Goal: Contribute content

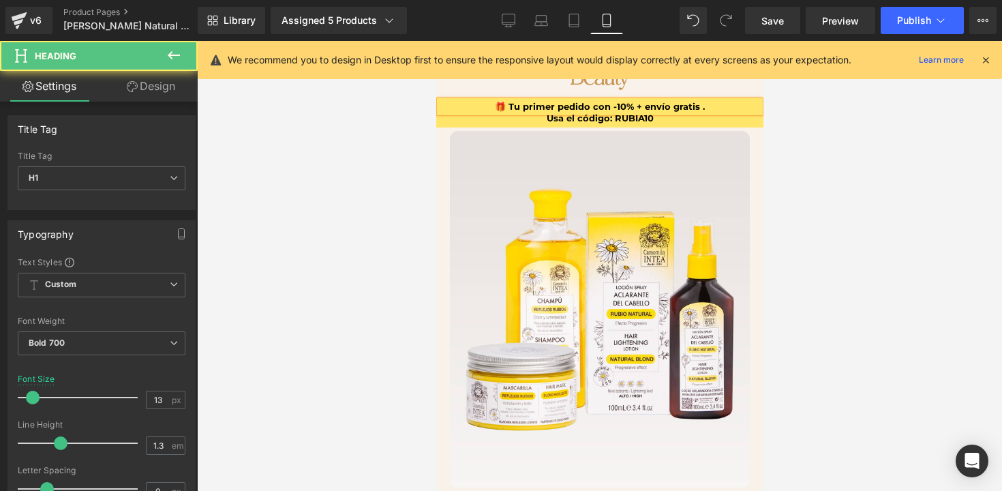
click at [636, 108] on h1 "🎁 Tu primer pedido con -10% + envío gratis ." at bounding box center [599, 107] width 320 height 12
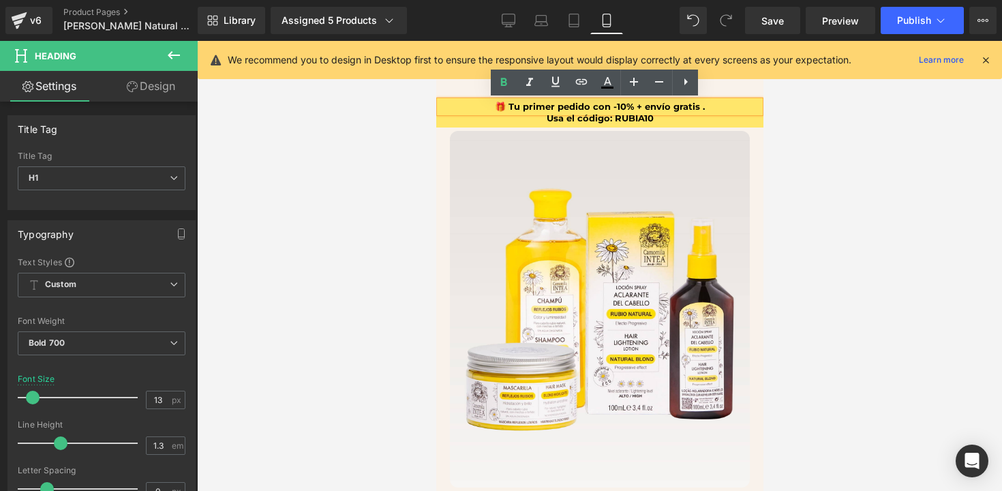
paste div
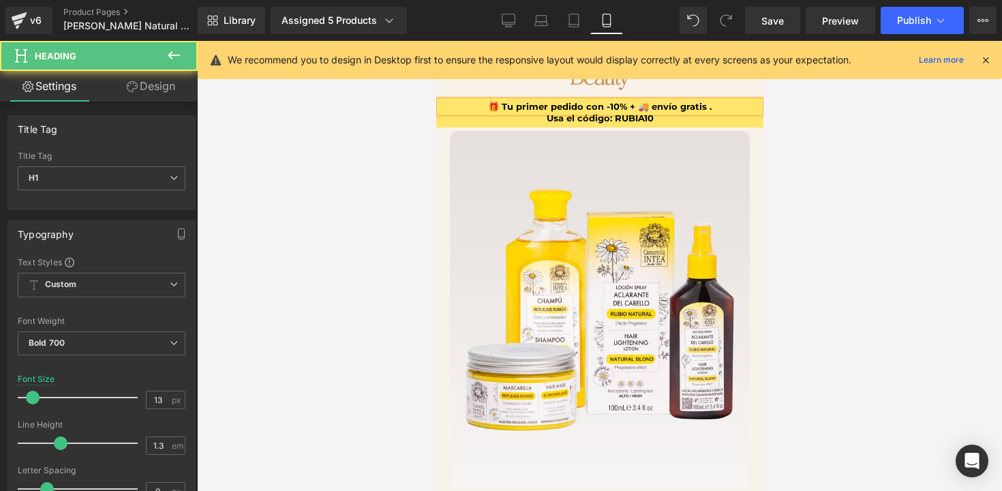
click at [708, 109] on h1 "🎁 Tu primer pedido con -10% + 🚚 envío gratis ." at bounding box center [599, 107] width 320 height 12
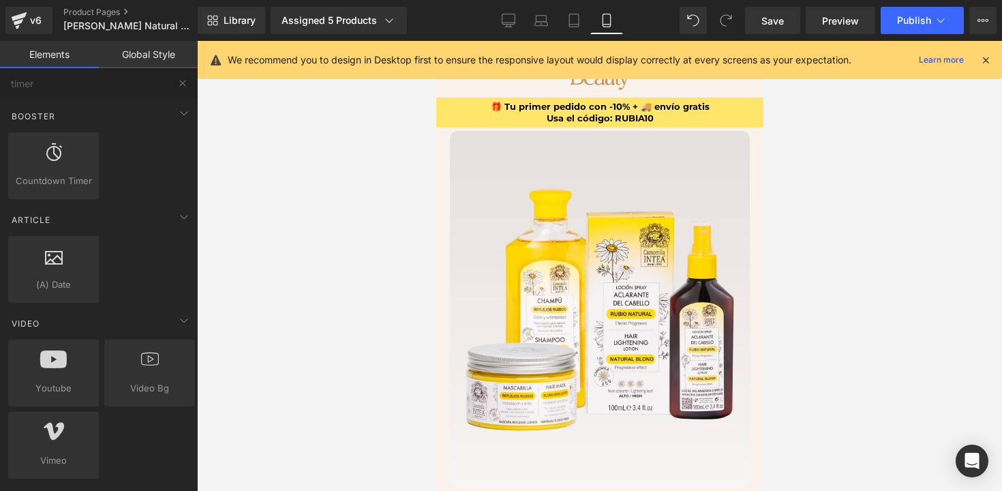
click at [799, 162] on div at bounding box center [599, 266] width 805 height 450
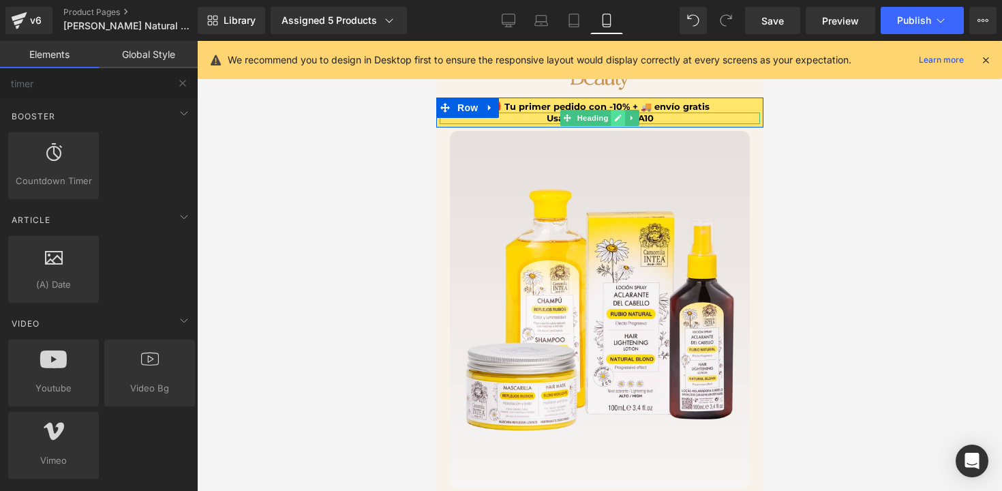
click at [614, 118] on icon at bounding box center [618, 118] width 8 height 8
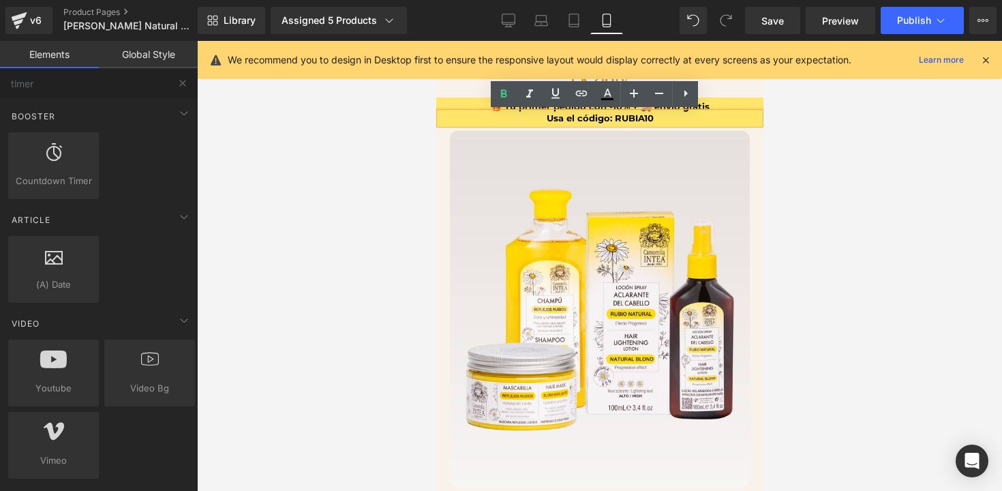
click at [604, 119] on h1 "Usa el código: RUBIA10" at bounding box center [599, 119] width 320 height 12
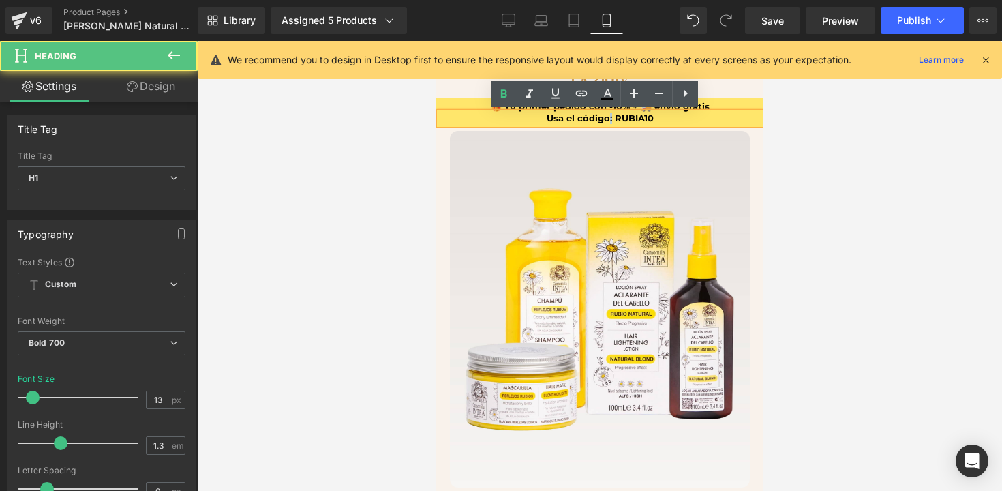
click at [604, 119] on h1 "Usa el código: RUBIA10" at bounding box center [599, 119] width 320 height 12
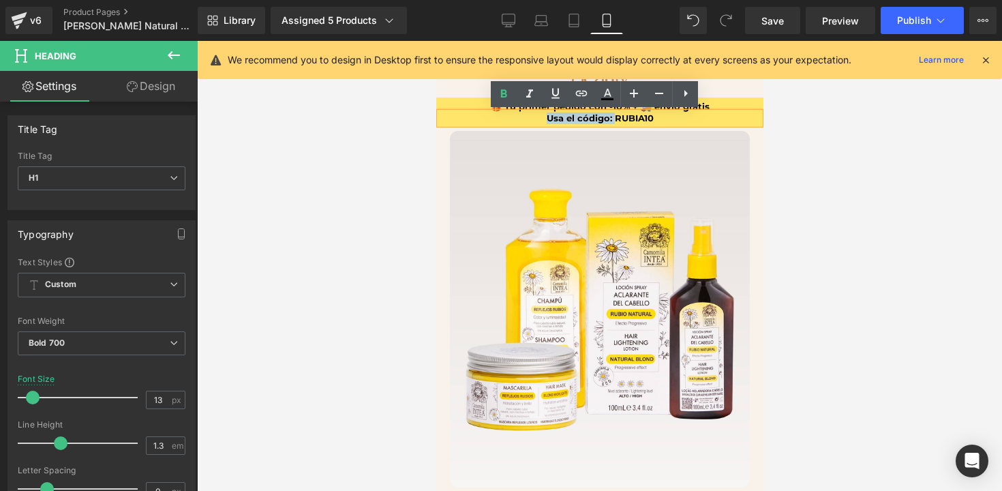
drag, startPoint x: 608, startPoint y: 118, endPoint x: 542, endPoint y: 119, distance: 65.5
click at [542, 119] on h1 "Usa el código: RUBIA10" at bounding box center [599, 119] width 320 height 12
click at [500, 95] on icon at bounding box center [504, 94] width 16 height 16
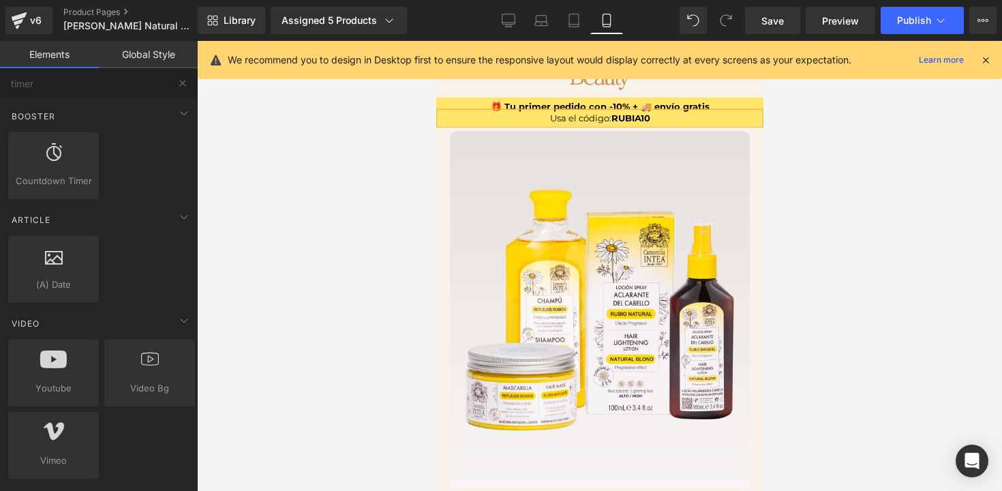
click at [822, 198] on div at bounding box center [599, 266] width 805 height 450
click at [810, 168] on div at bounding box center [599, 266] width 805 height 450
click at [823, 143] on div at bounding box center [599, 266] width 805 height 450
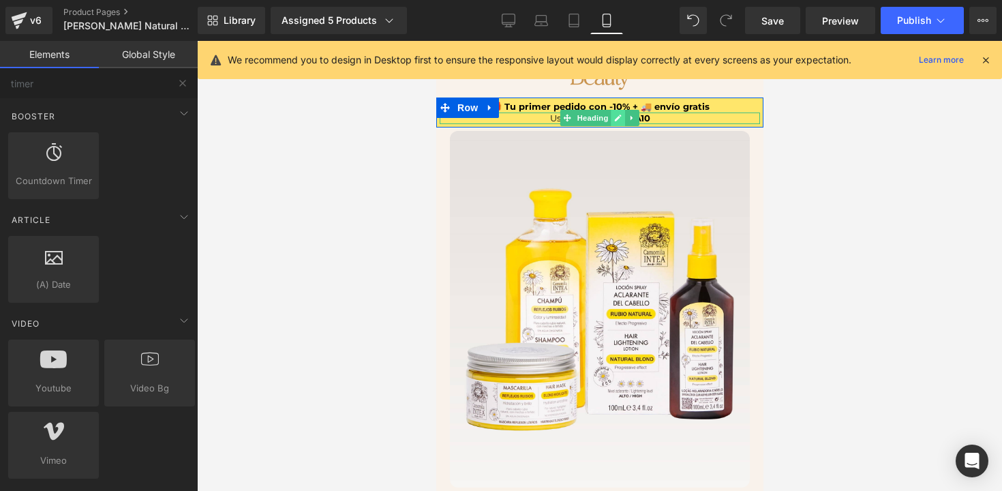
click at [614, 118] on icon at bounding box center [618, 118] width 8 height 8
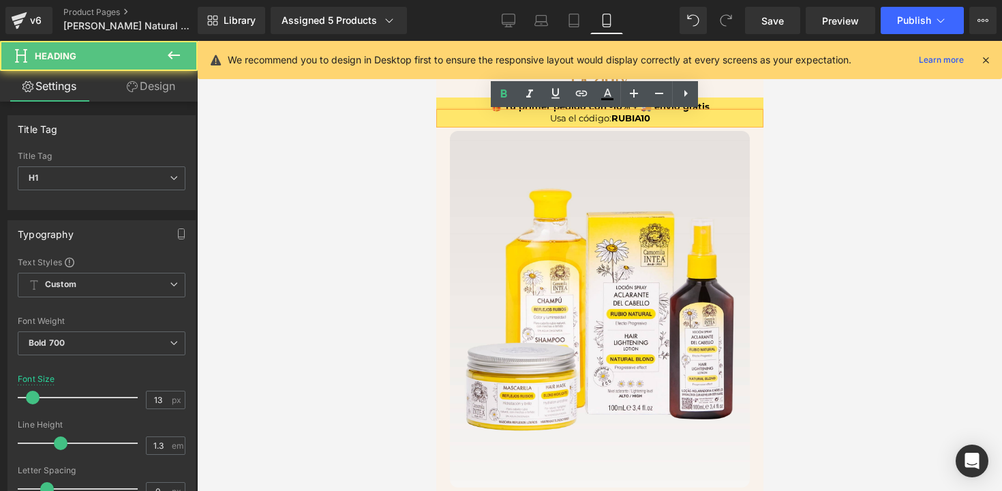
click at [599, 119] on span "Usa el código:" at bounding box center [580, 118] width 61 height 11
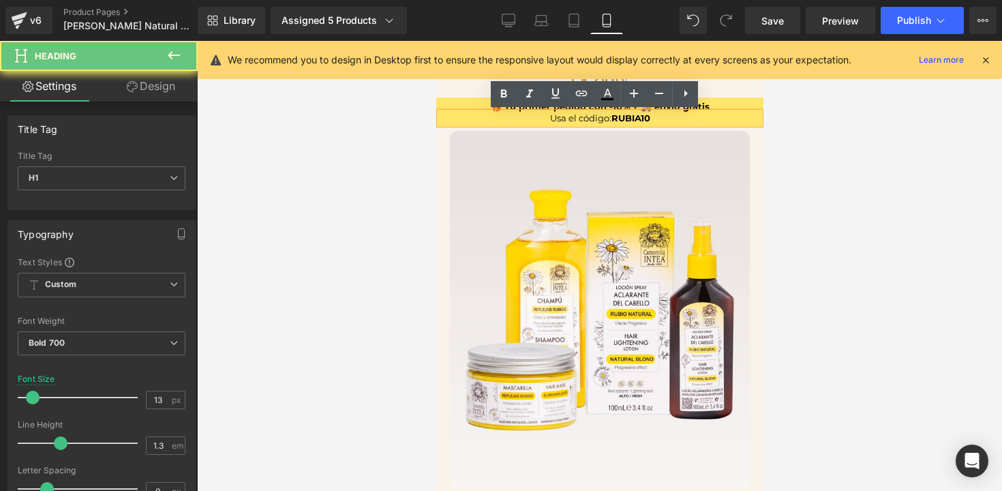
click at [603, 118] on span "Usa el código:" at bounding box center [580, 118] width 61 height 11
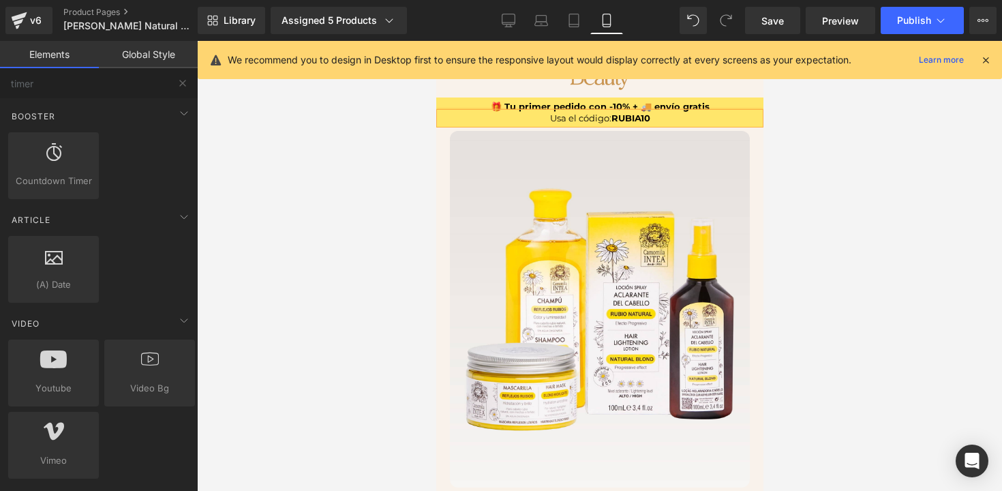
click at [818, 198] on div at bounding box center [599, 266] width 805 height 450
click at [856, 219] on div at bounding box center [599, 266] width 805 height 450
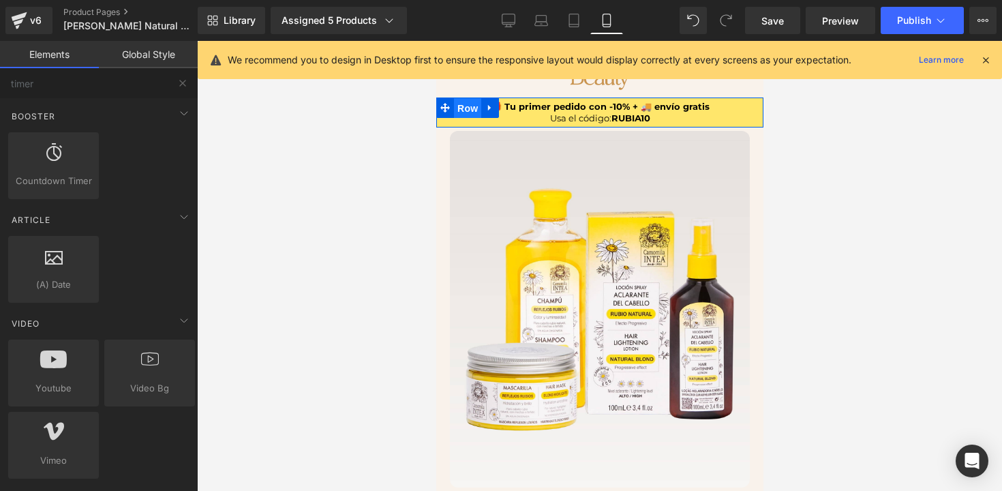
click at [460, 105] on span "Row" at bounding box center [466, 108] width 27 height 20
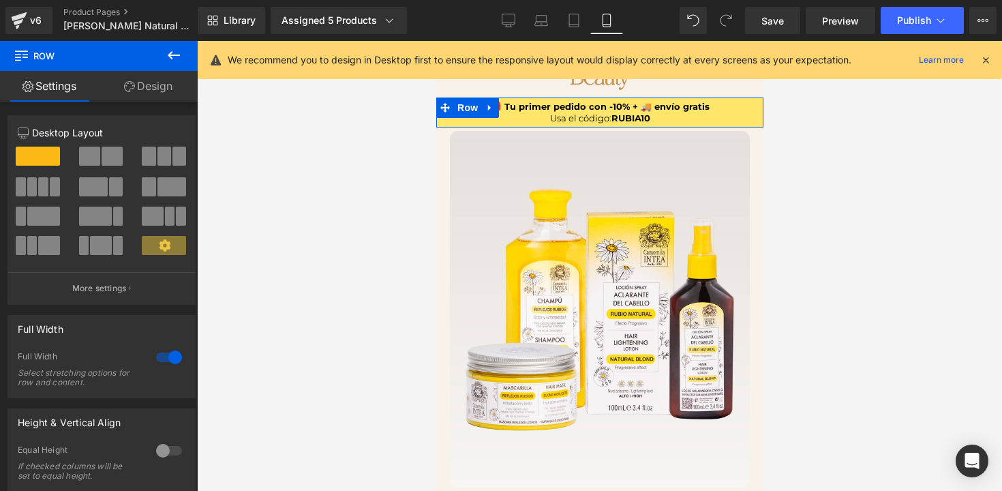
click at [150, 88] on link "Design" at bounding box center [148, 86] width 99 height 31
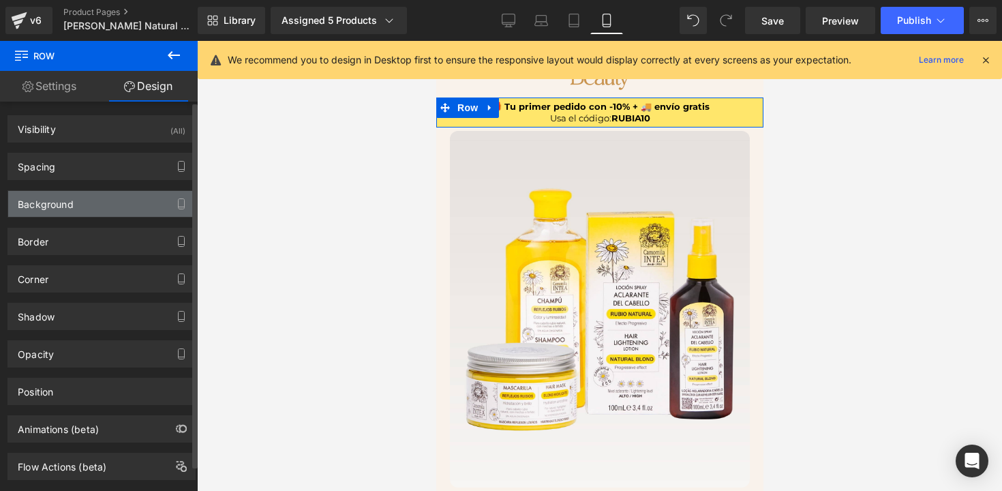
click at [104, 203] on div "Background" at bounding box center [101, 204] width 187 height 26
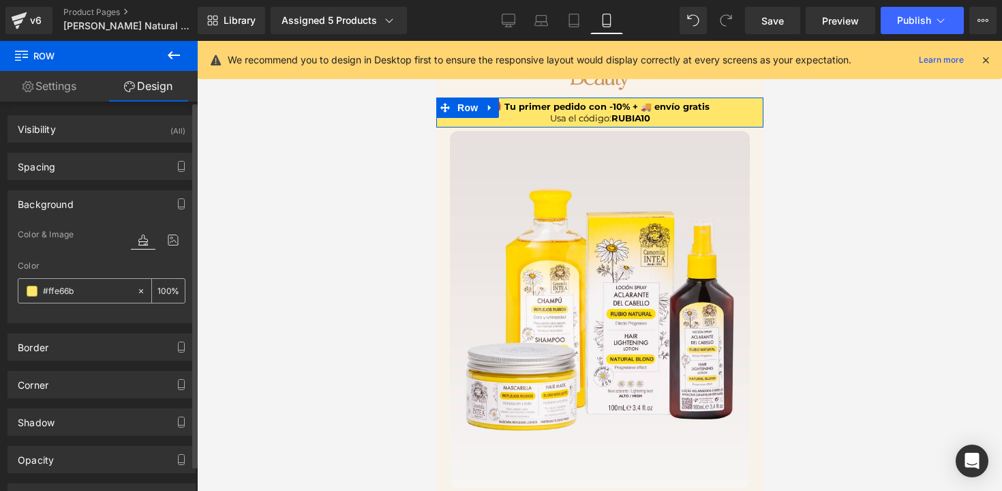
click at [27, 289] on span at bounding box center [32, 291] width 11 height 11
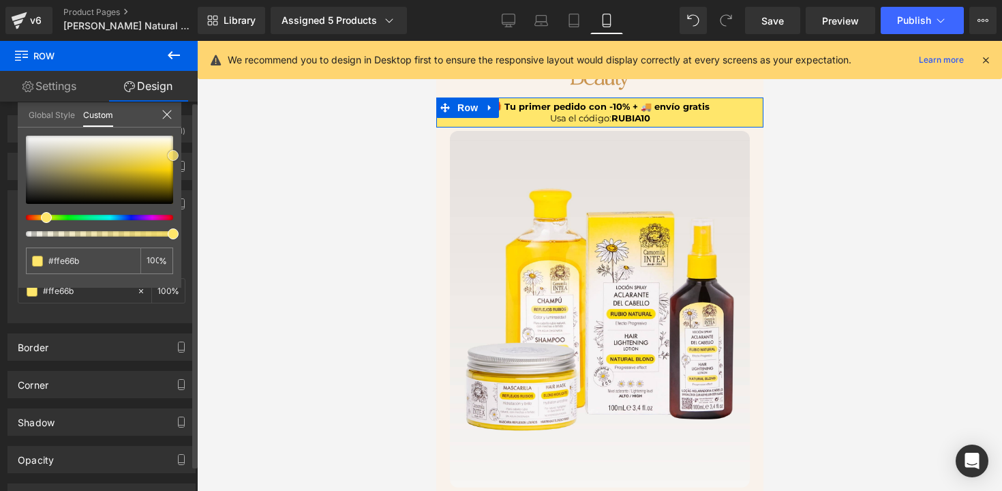
type input "#ffe770"
type input "#ffe875"
type input "#ffe97f"
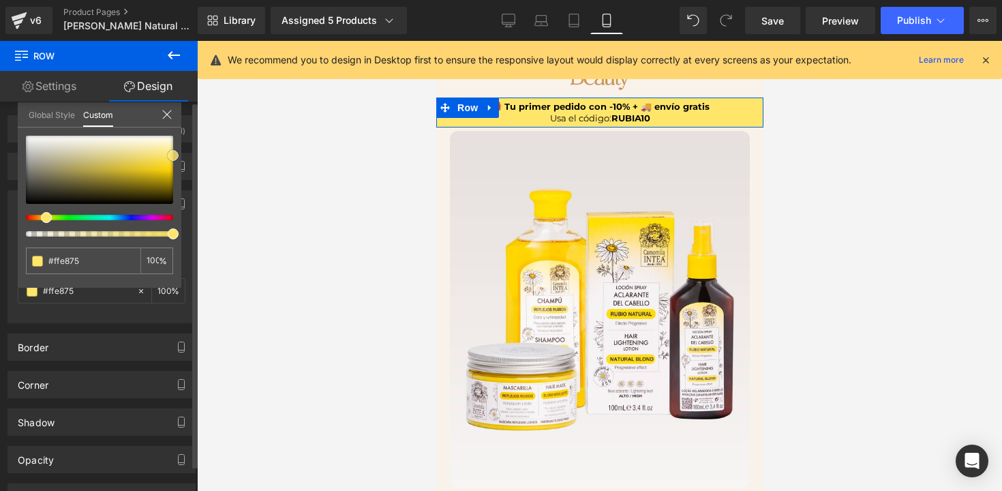
type input "#ffe97f"
type input "#ffea84"
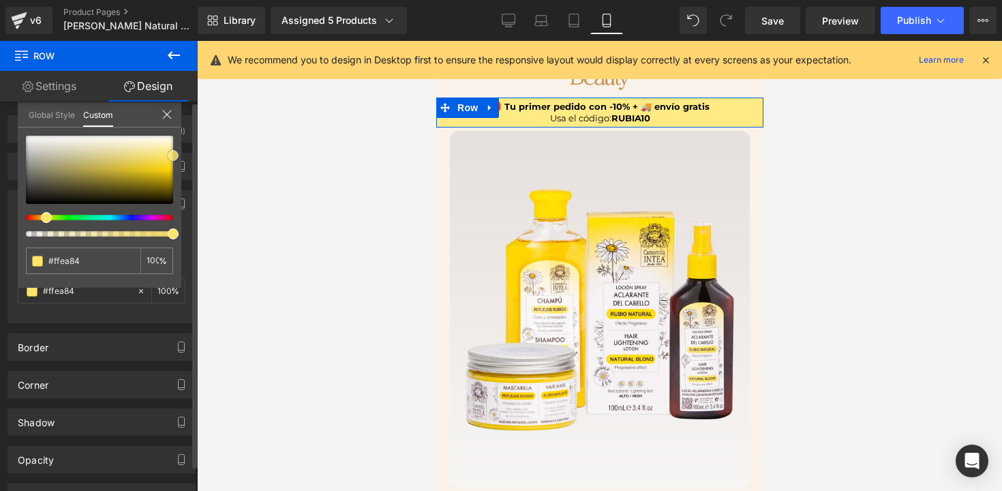
type input "#fdea8a"
type input "#fdeb8f"
type input "#fdec94"
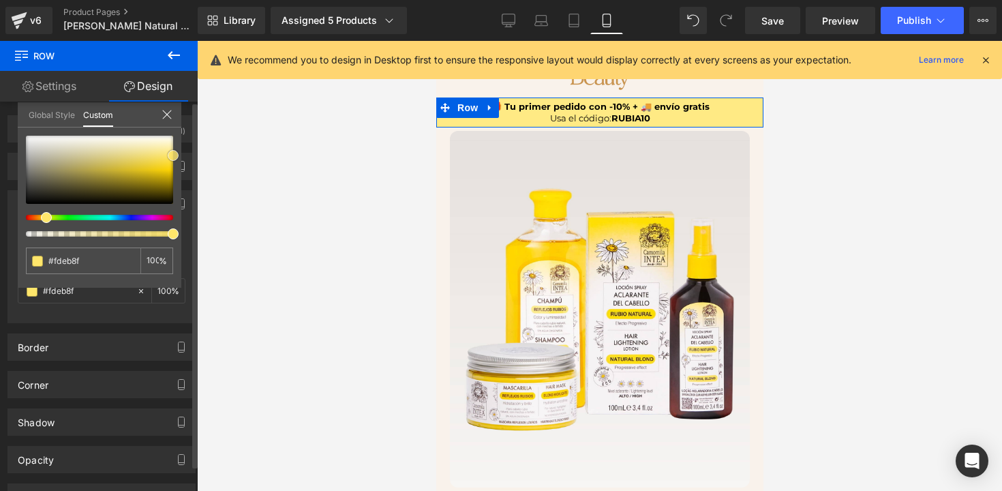
type input "#fdec94"
type input "#fded9a"
type input "#feee9f"
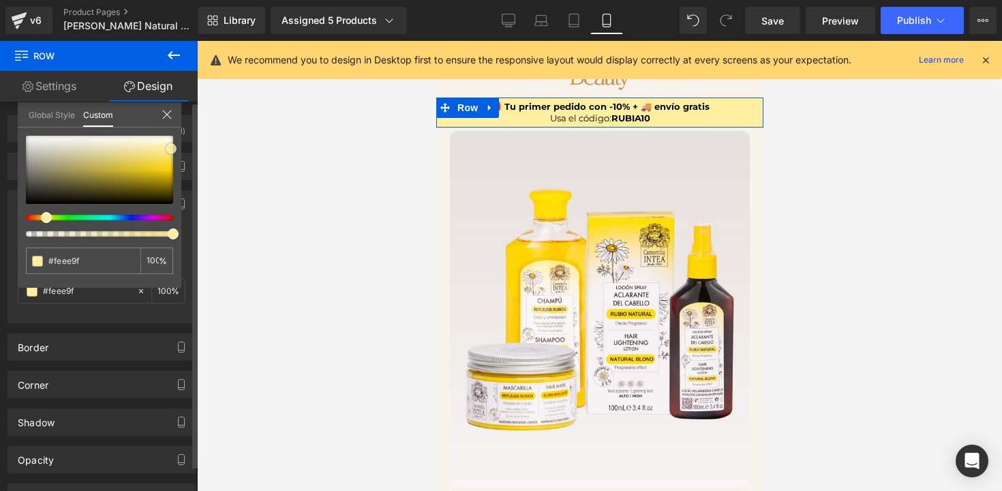
type input "#fded9a"
type input "#fdec94"
type input "#fdeb8f"
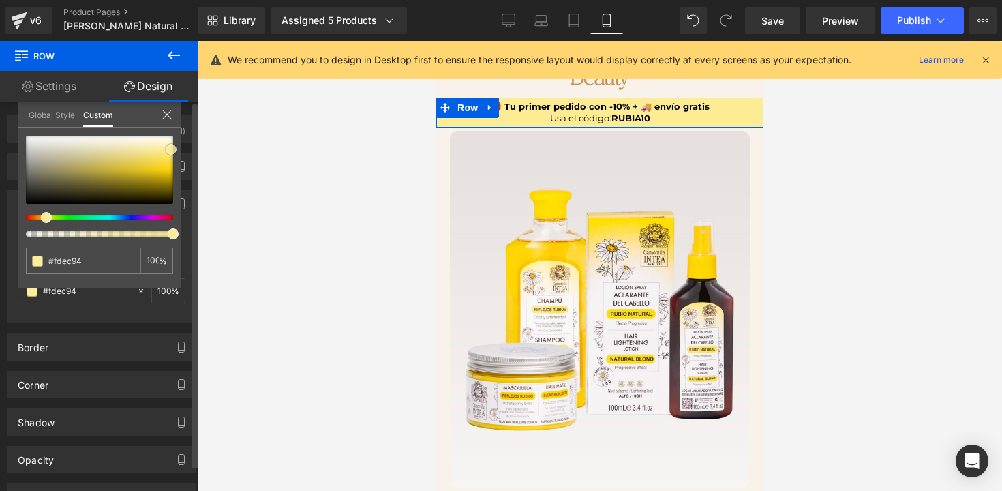
type input "#fdeb8f"
click at [173, 150] on span at bounding box center [171, 150] width 11 height 11
type input "#fdec94"
type input "#fded9a"
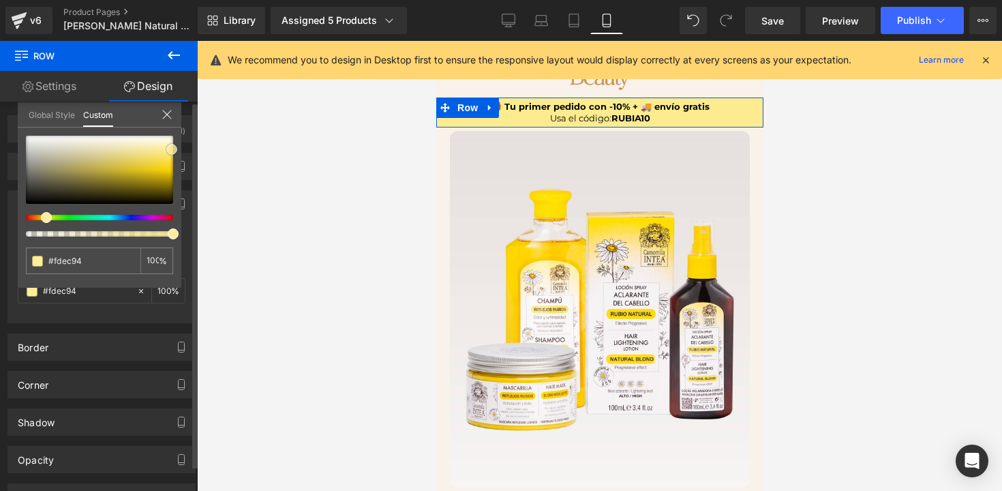
type input "#fded9a"
type input "#feee9f"
type input "#feefa4"
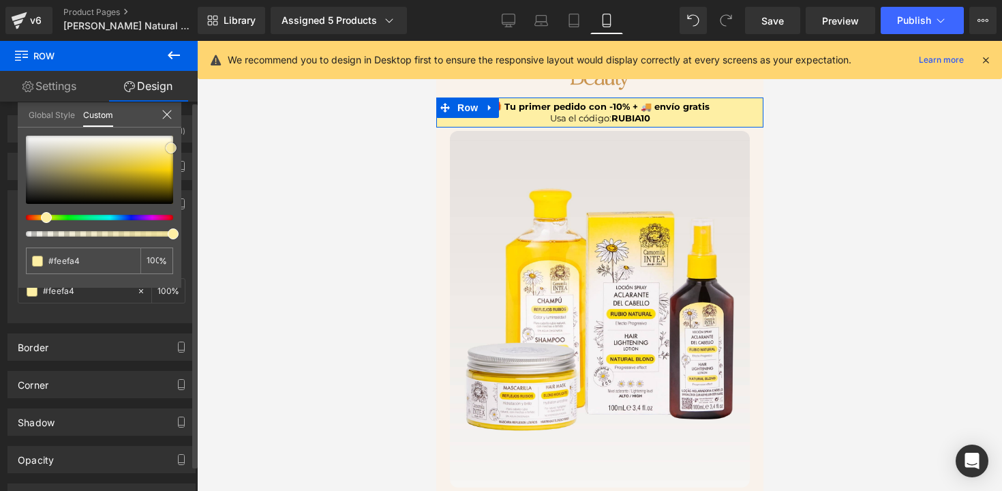
click at [173, 148] on span at bounding box center [171, 148] width 11 height 11
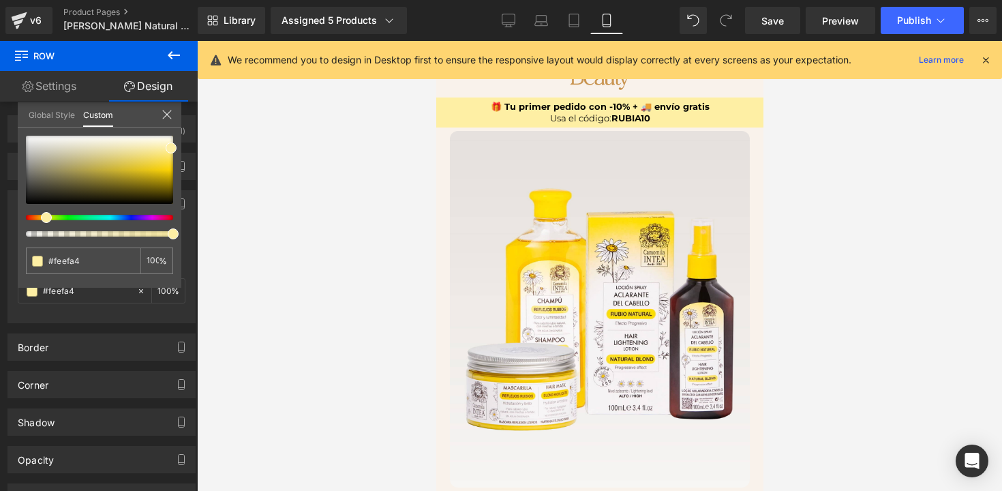
click at [274, 203] on div at bounding box center [599, 266] width 805 height 450
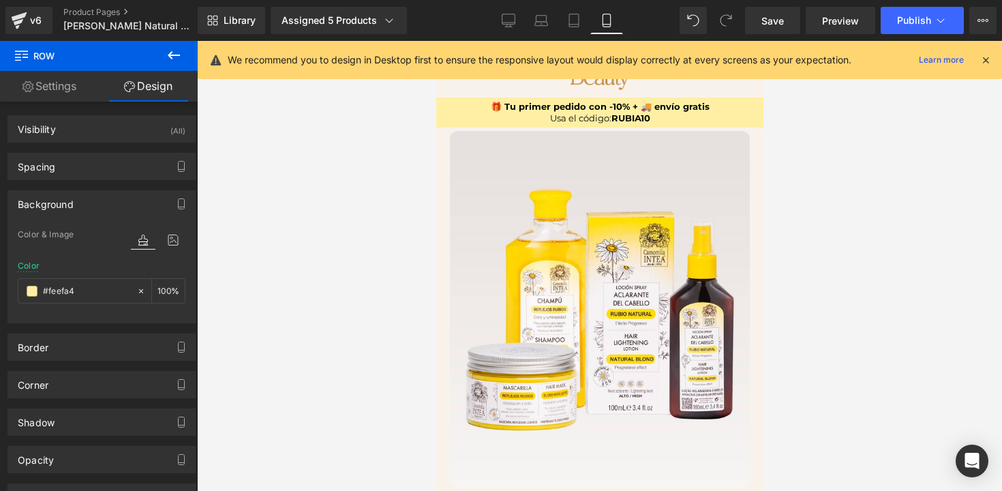
click at [988, 56] on icon at bounding box center [986, 60] width 12 height 12
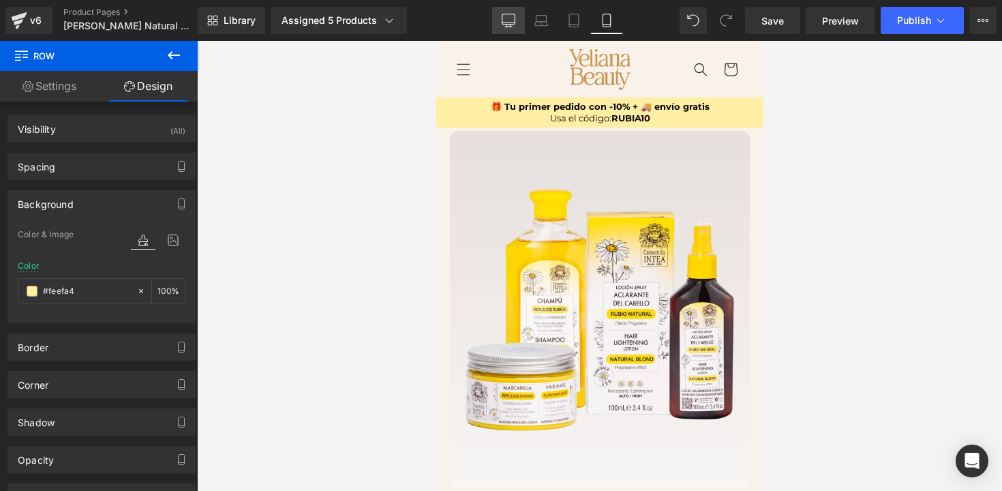
click at [501, 27] on link "Desktop" at bounding box center [508, 20] width 33 height 27
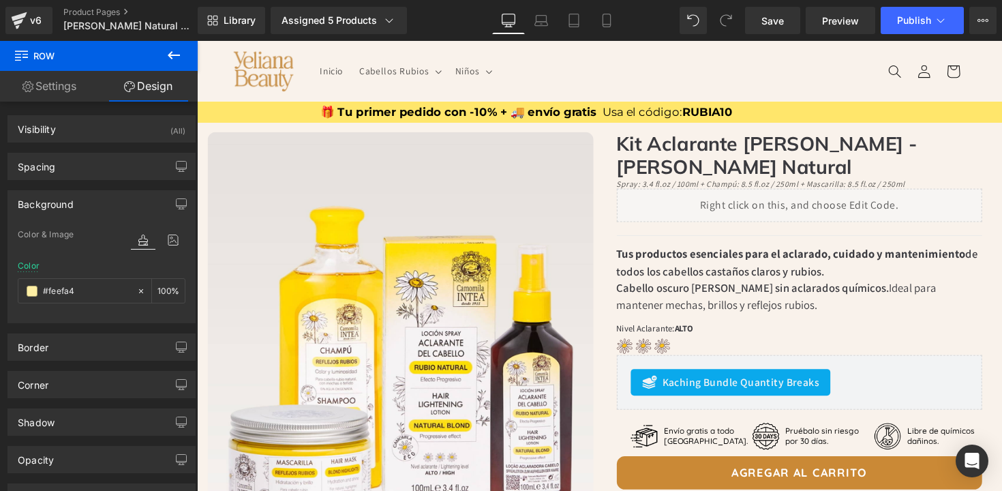
type input "#ffe66b"
type input "100"
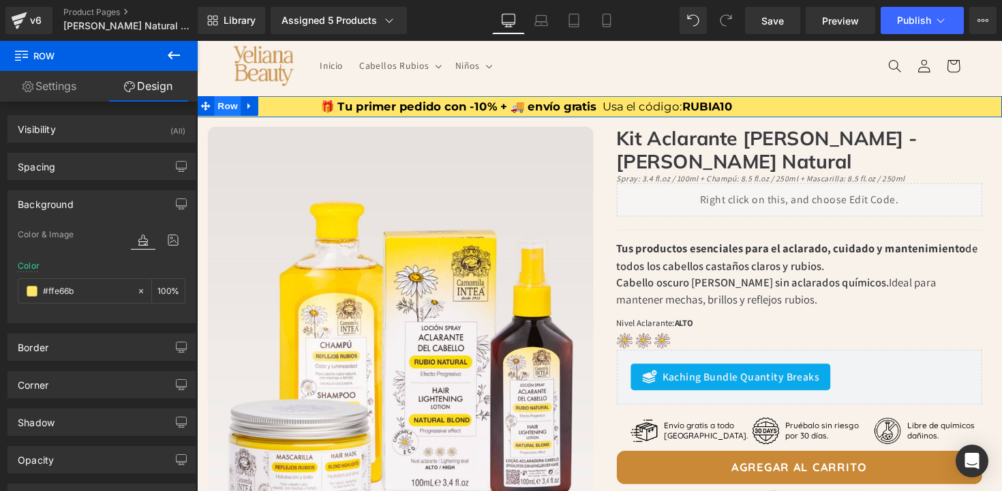
click at [220, 106] on span "Row" at bounding box center [228, 108] width 27 height 20
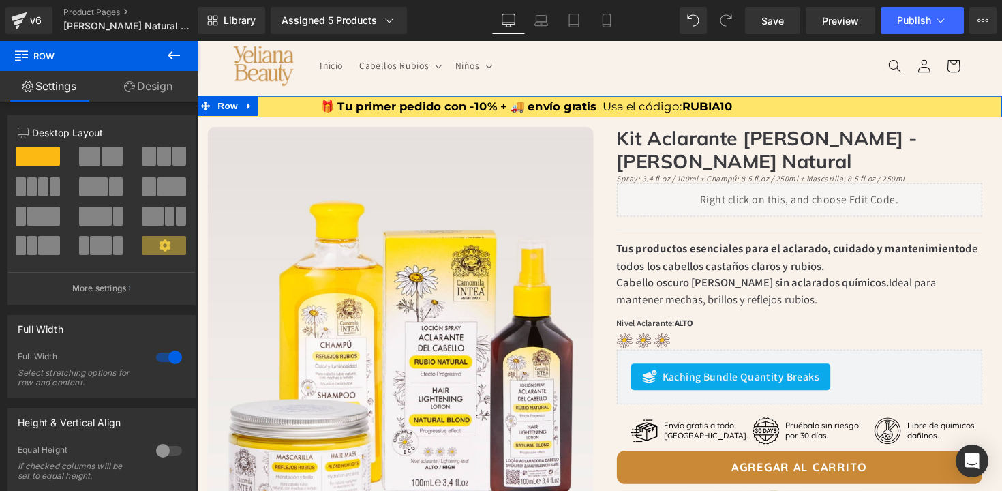
click at [151, 85] on link "Design" at bounding box center [148, 86] width 99 height 31
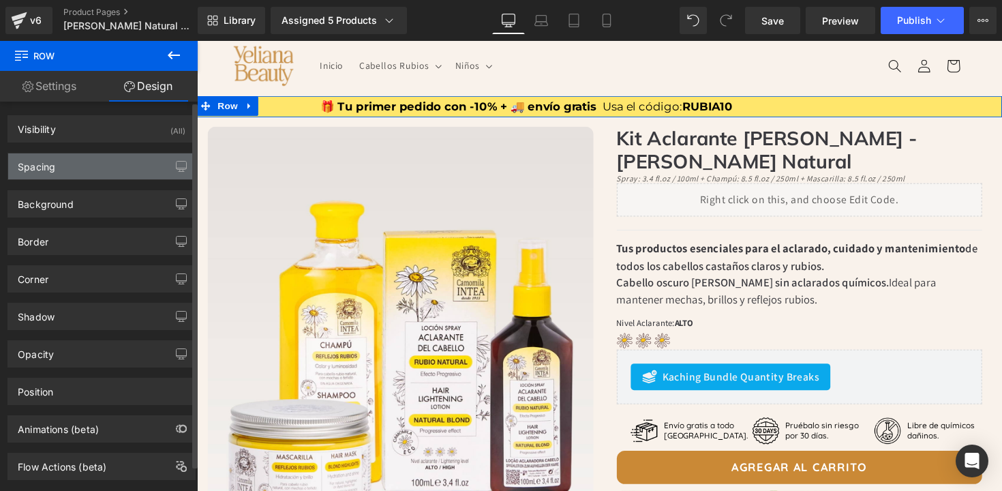
click at [64, 170] on div "Spacing" at bounding box center [101, 166] width 187 height 26
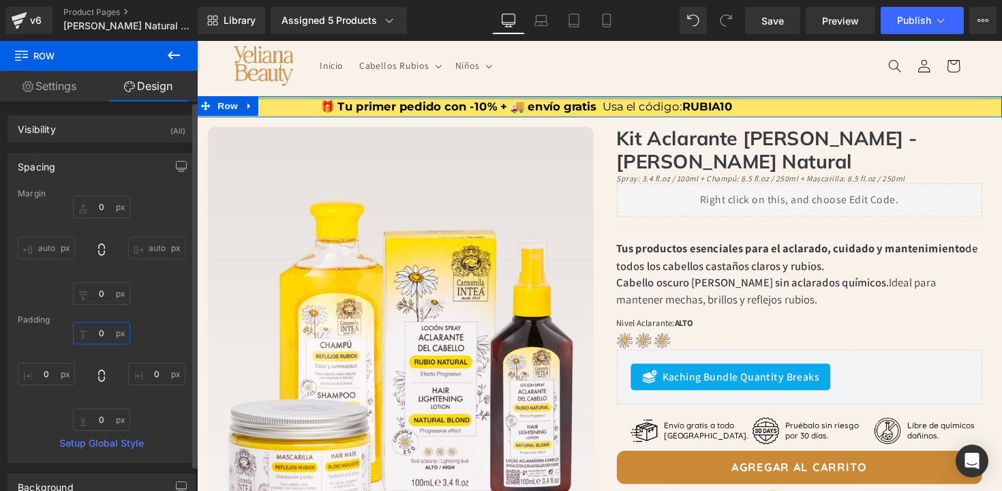
click at [102, 330] on input "0" at bounding box center [101, 333] width 57 height 23
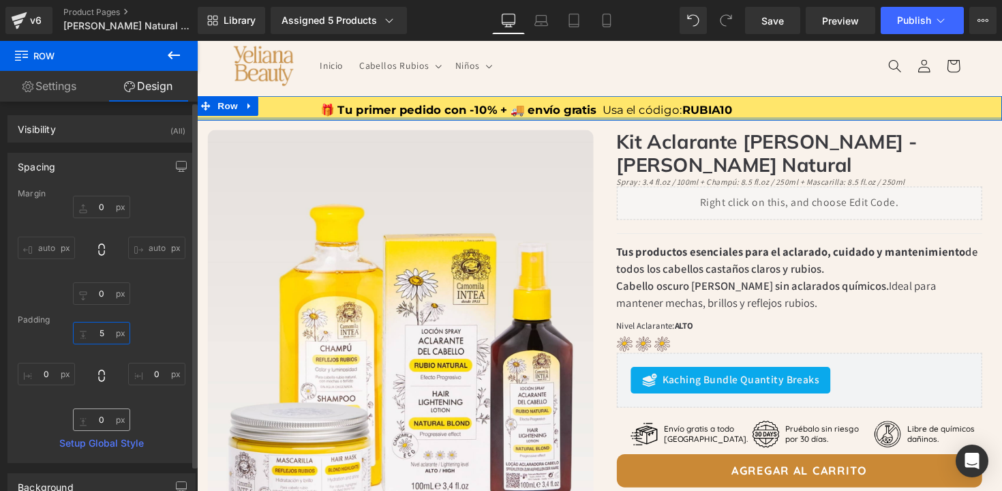
type input "5"
click at [106, 417] on input "0" at bounding box center [101, 419] width 57 height 23
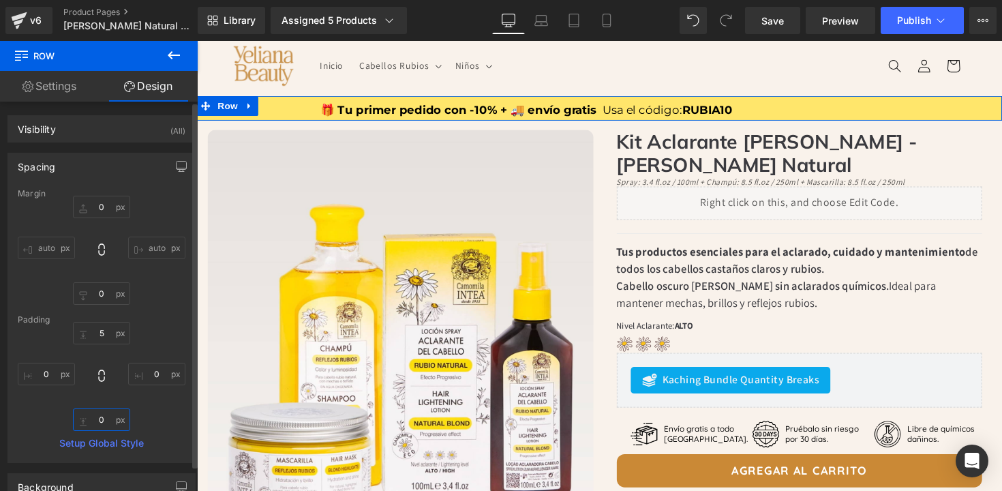
type input "5"
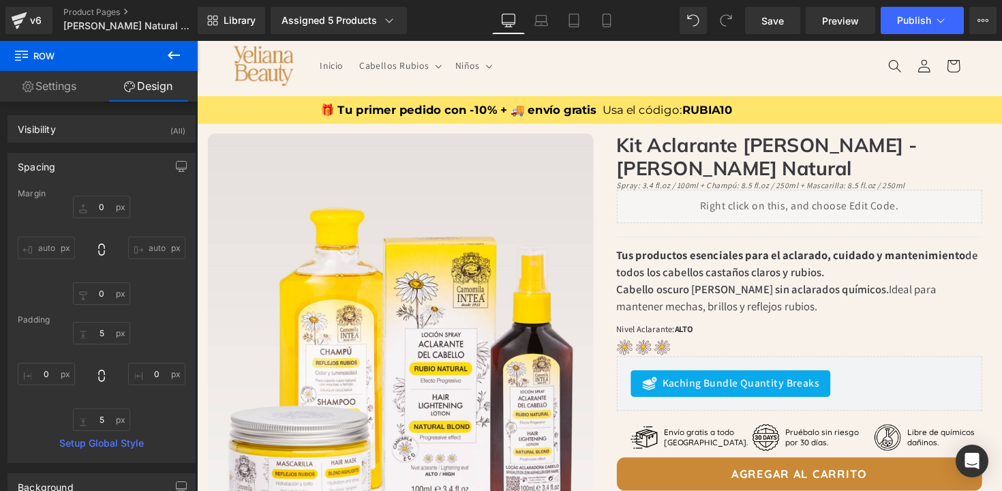
click at [739, 80] on header "Inicio Cabellos Rubios Cabellos Rubios Spray [PERSON_NAME] Natural (El más vend…" at bounding box center [609, 66] width 818 height 62
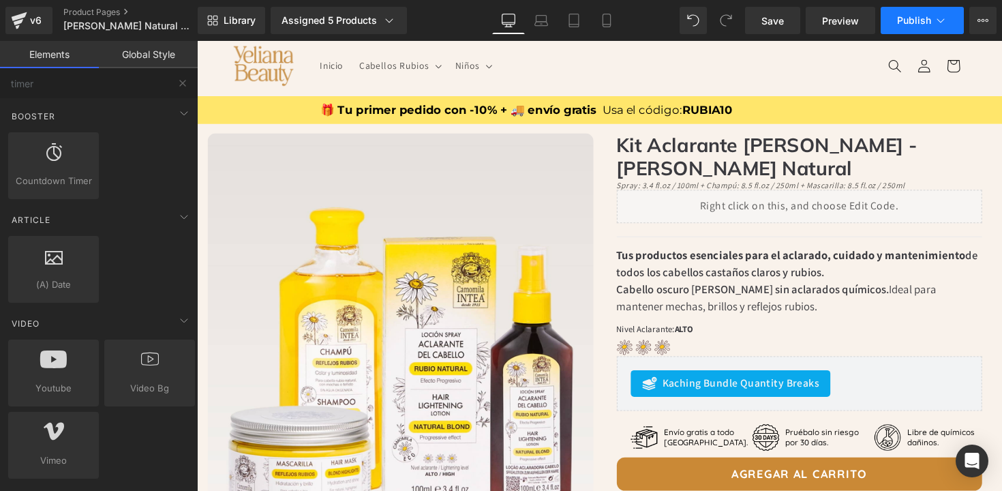
click at [907, 19] on span "Publish" at bounding box center [914, 20] width 34 height 11
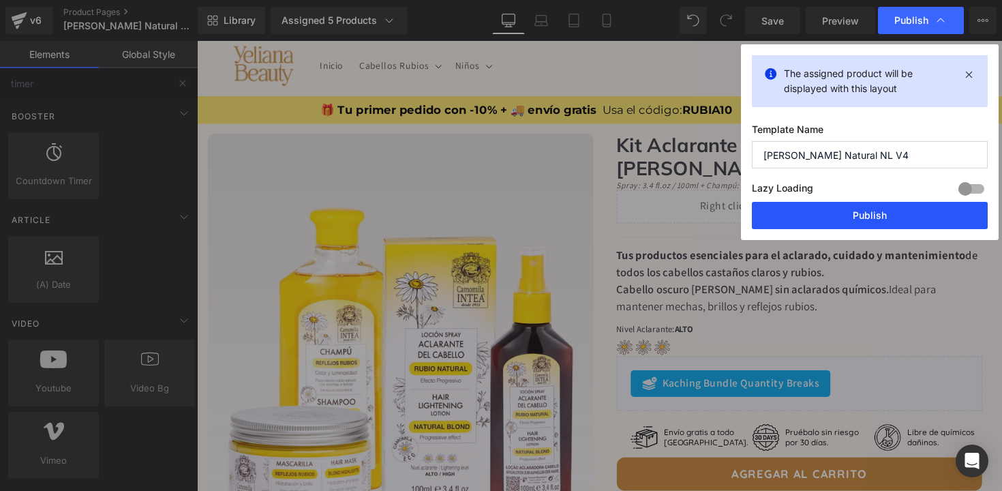
click at [861, 211] on button "Publish" at bounding box center [870, 215] width 236 height 27
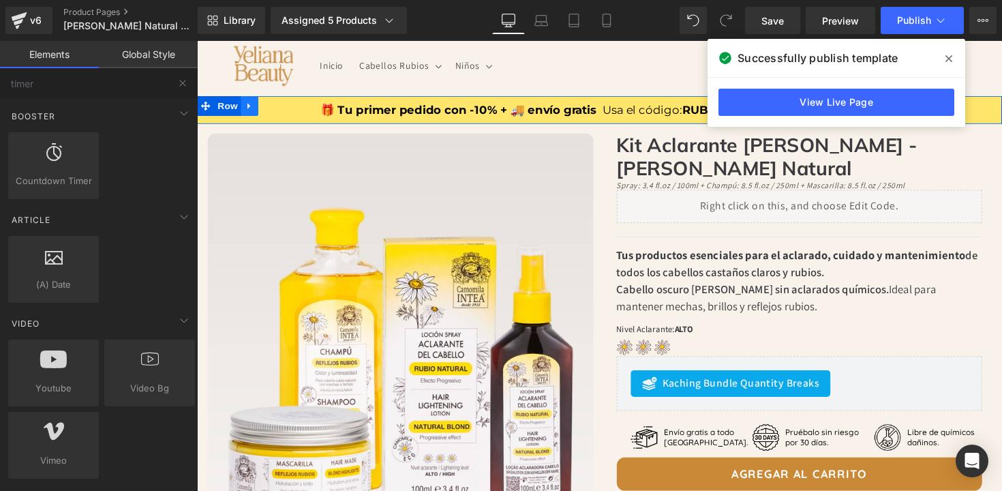
click at [249, 102] on link at bounding box center [251, 108] width 18 height 20
click at [248, 107] on icon at bounding box center [251, 108] width 10 height 10
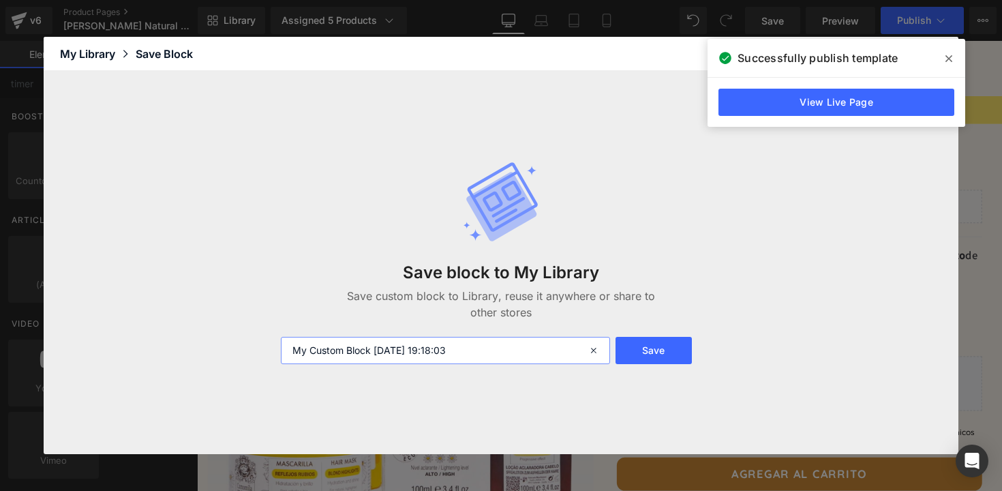
click at [526, 357] on input "My Custom Block [DATE] 19:18:03" at bounding box center [445, 350] width 329 height 27
type input "Header_10%"
click at [661, 353] on button "Save" at bounding box center [654, 350] width 76 height 27
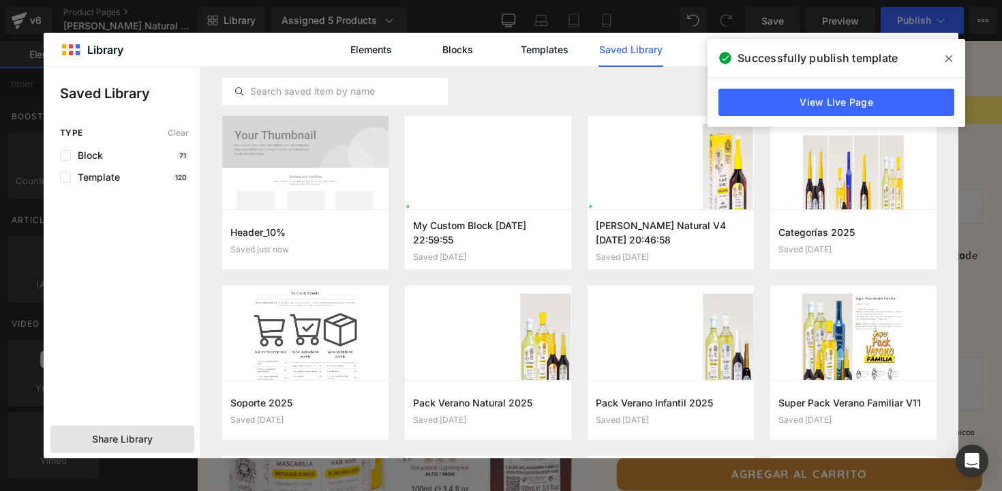
click at [145, 436] on span "Share Library" at bounding box center [122, 439] width 61 height 14
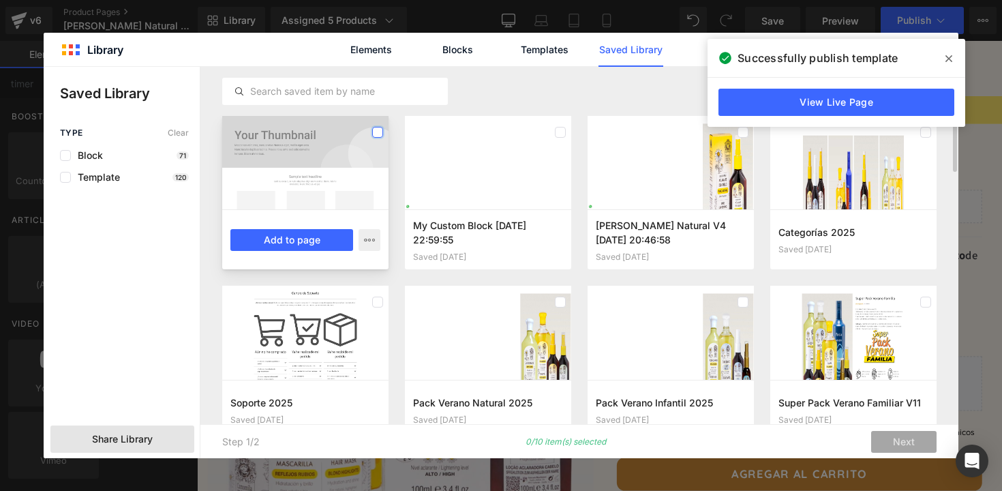
click at [380, 133] on label at bounding box center [377, 132] width 11 height 11
click at [946, 59] on icon at bounding box center [949, 58] width 7 height 11
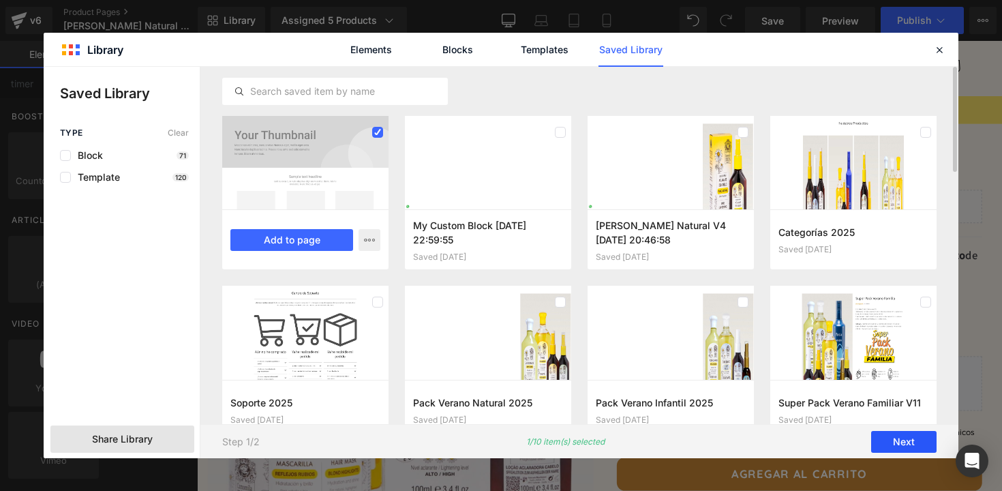
click at [905, 439] on button "Next" at bounding box center [903, 442] width 65 height 22
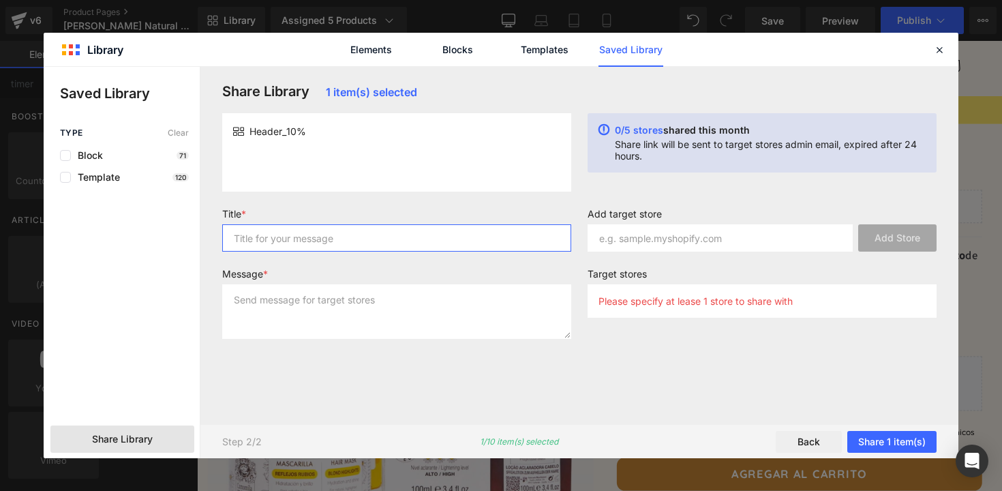
click at [392, 235] on input "text" at bounding box center [396, 237] width 349 height 27
type input "header"
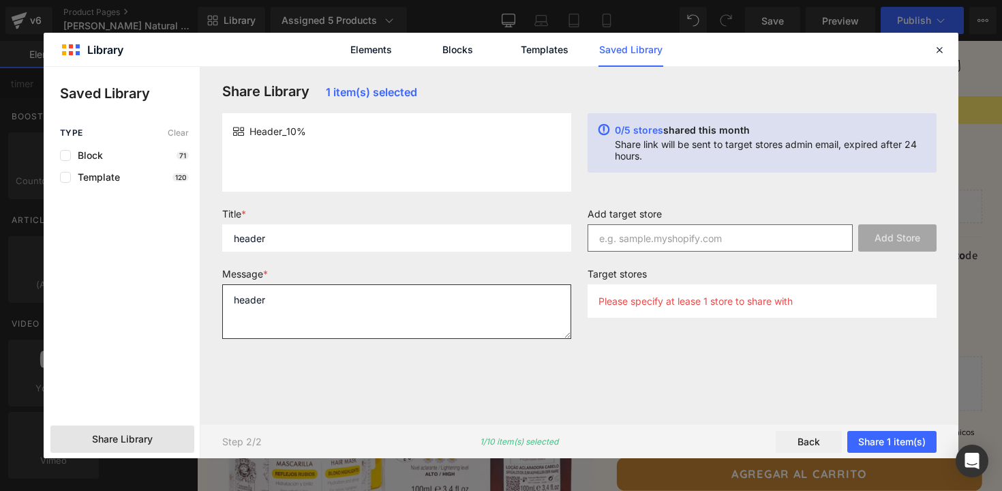
type textarea "header"
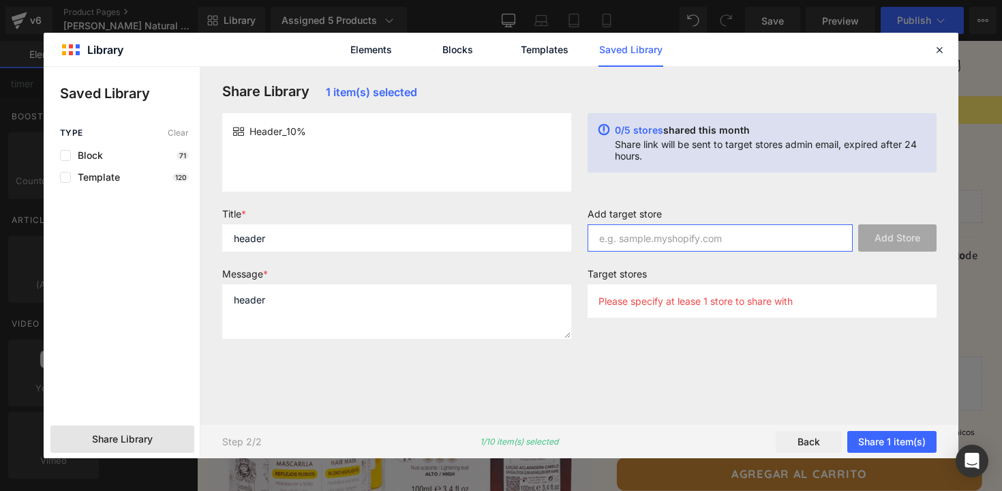
click at [629, 243] on input "text" at bounding box center [720, 237] width 265 height 27
drag, startPoint x: 773, startPoint y: 237, endPoint x: 582, endPoint y: 241, distance: 191.7
click at [582, 241] on div "Add target store [DOMAIN_NAME] Add Store" at bounding box center [762, 235] width 365 height 55
type input "[DOMAIN_NAME]"
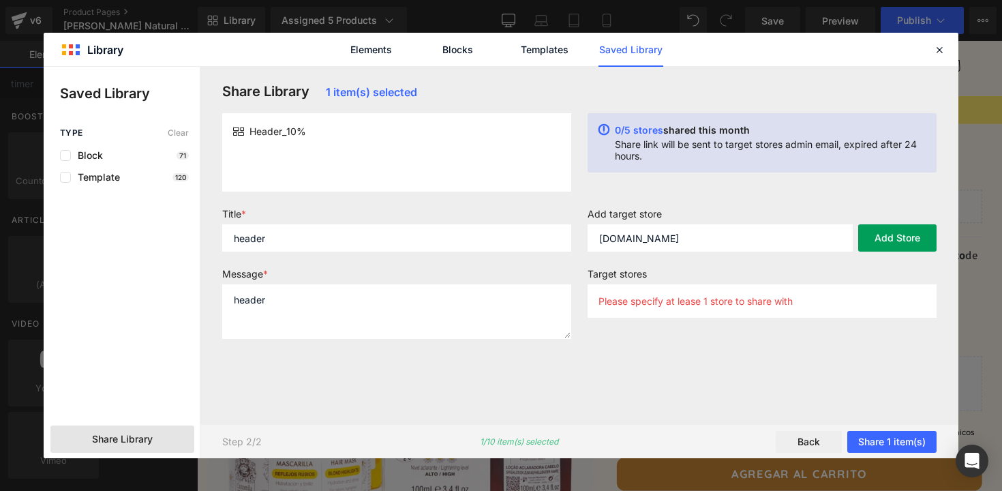
click at [917, 237] on button "Add Store" at bounding box center [897, 237] width 78 height 27
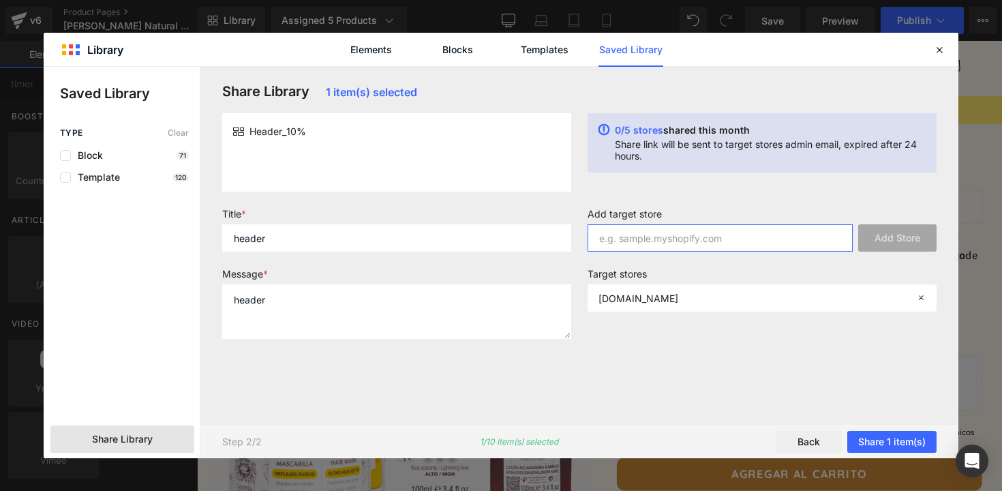
click at [640, 235] on input "text" at bounding box center [720, 237] width 265 height 27
paste input "[DOMAIN_NAME]"
drag, startPoint x: 672, startPoint y: 237, endPoint x: 631, endPoint y: 238, distance: 40.9
click at [631, 238] on input "[DOMAIN_NAME]" at bounding box center [720, 237] width 265 height 27
type input "[DOMAIN_NAME]"
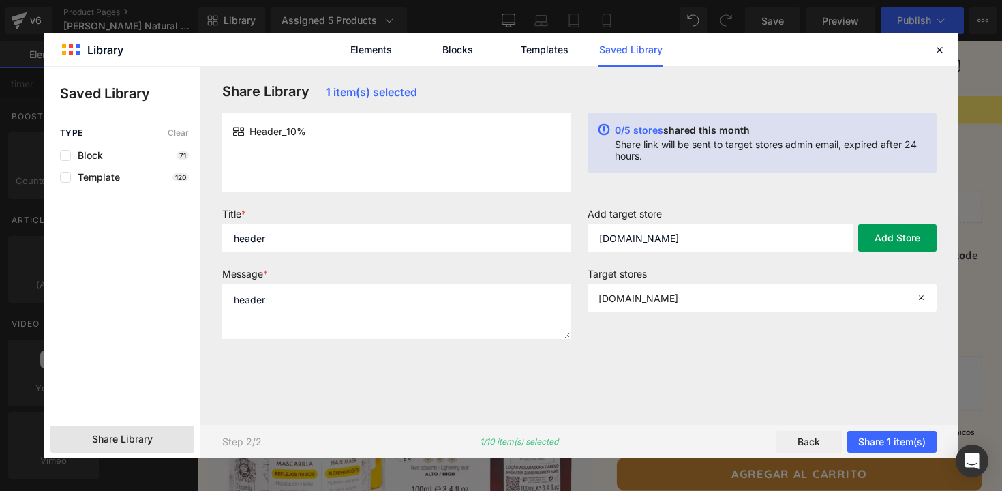
click at [865, 238] on button "Add Store" at bounding box center [897, 237] width 78 height 27
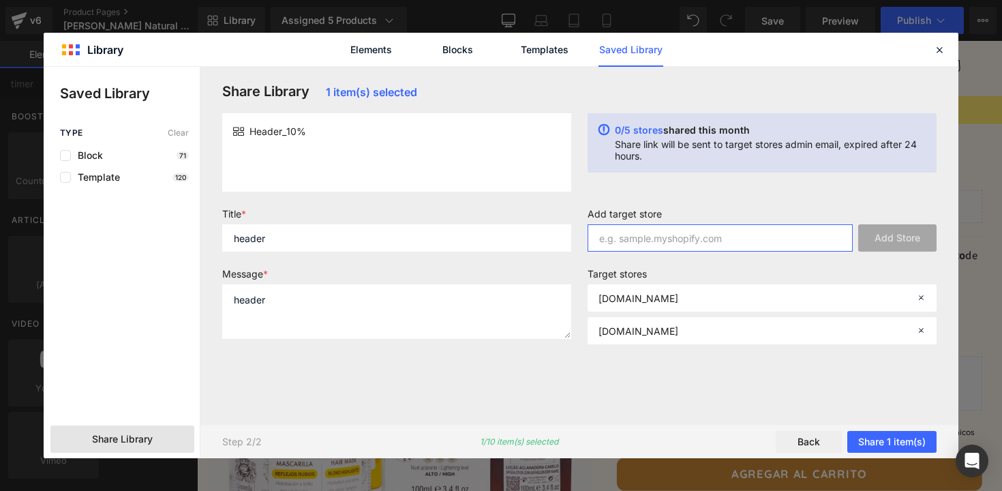
click at [642, 240] on input "text" at bounding box center [720, 237] width 265 height 27
paste input "[DOMAIN_NAME]"
type input "[DOMAIN_NAME]"
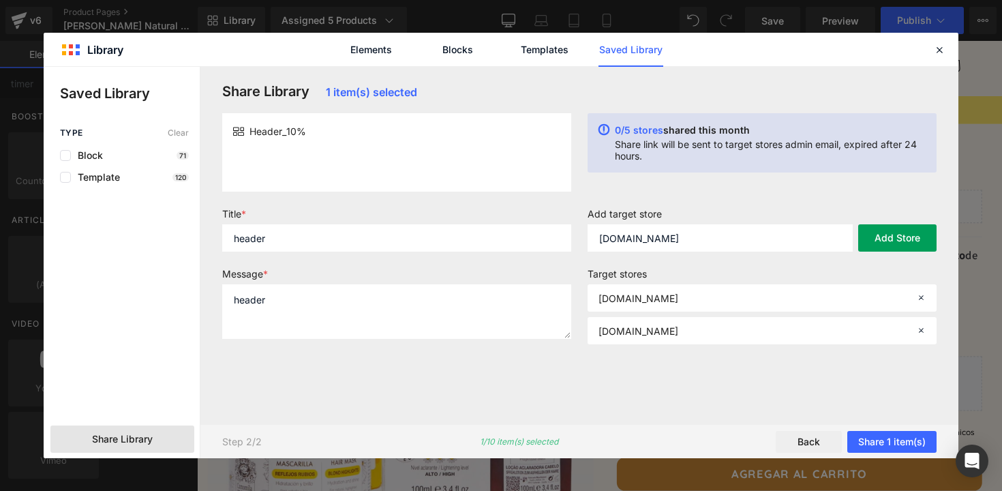
click at [873, 239] on button "Add Store" at bounding box center [897, 237] width 78 height 27
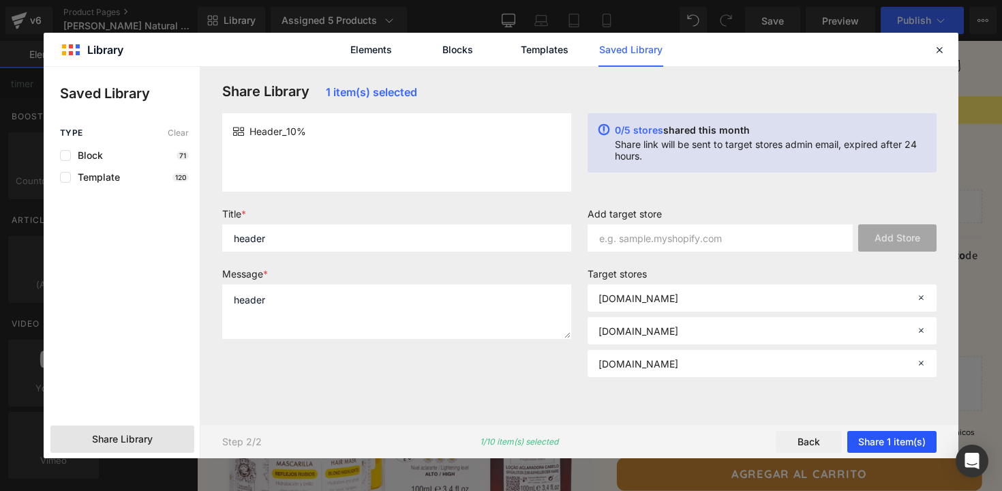
click at [883, 440] on button "Share 1 item(s)" at bounding box center [892, 442] width 89 height 22
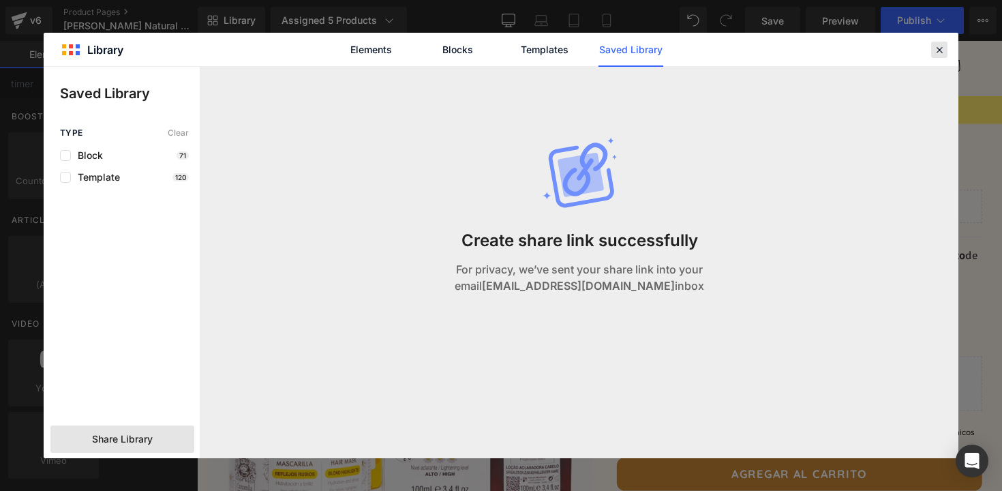
click at [942, 52] on icon at bounding box center [939, 50] width 12 height 12
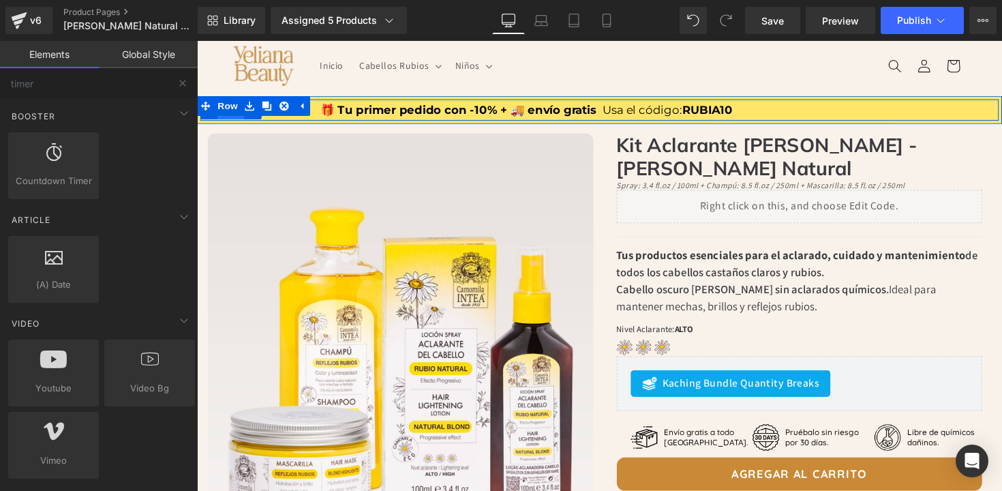
click at [237, 119] on span "Row" at bounding box center [231, 111] width 27 height 20
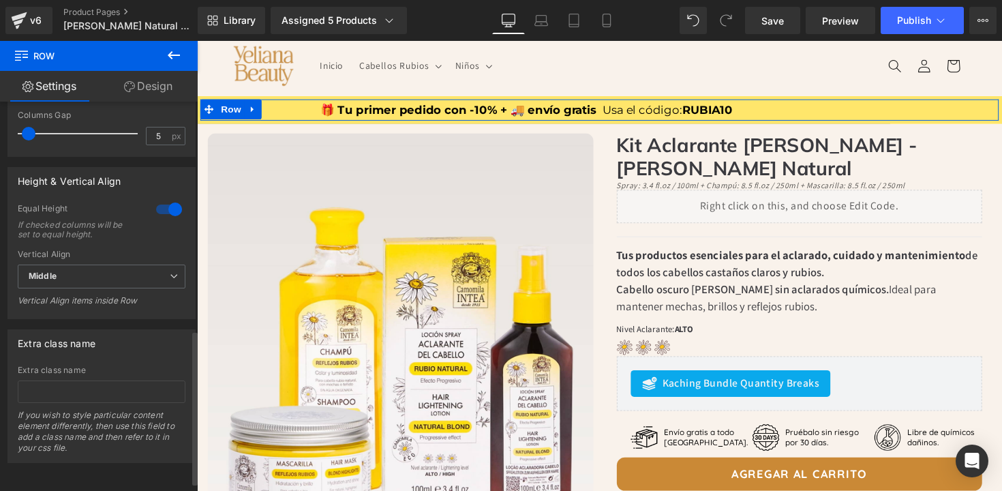
scroll to position [599, 0]
click at [70, 271] on span "Middle" at bounding box center [102, 277] width 168 height 24
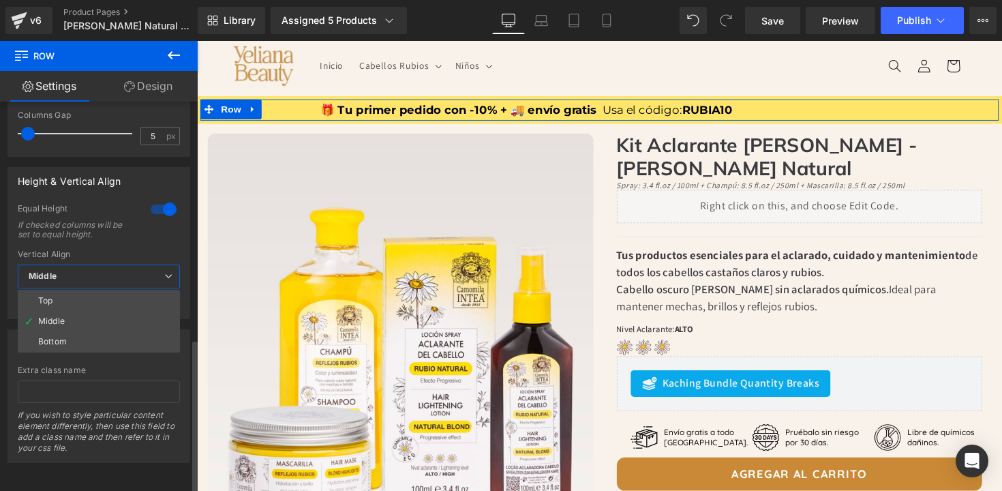
click at [70, 271] on span "Middle" at bounding box center [99, 277] width 162 height 24
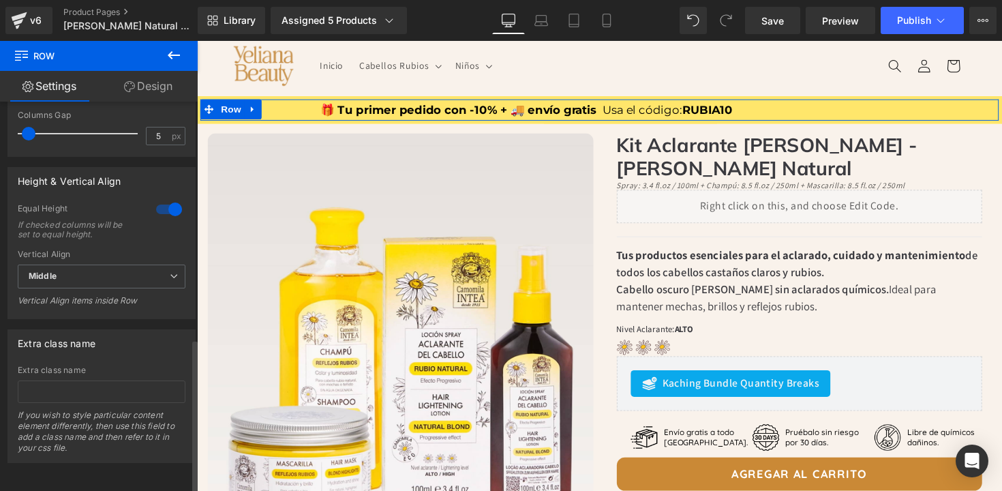
click at [124, 250] on div "Vertical Align" at bounding box center [102, 255] width 168 height 10
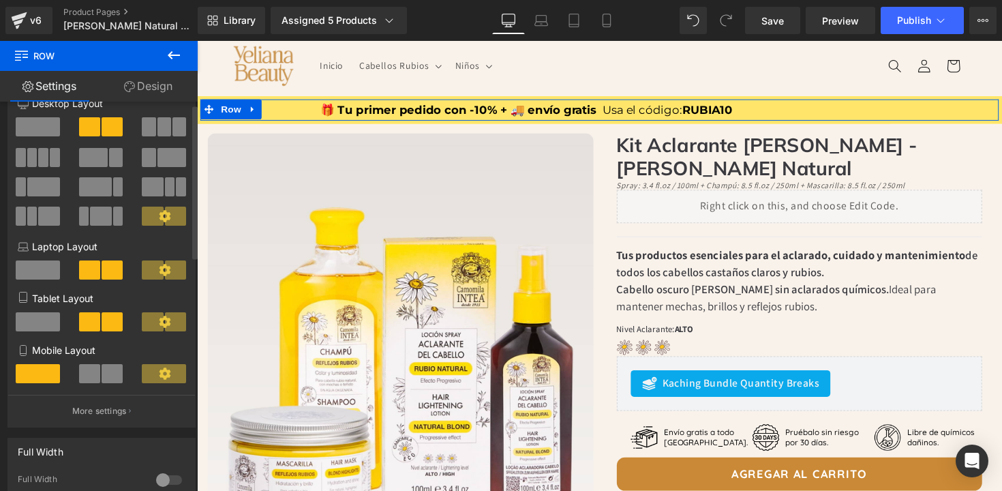
scroll to position [0, 0]
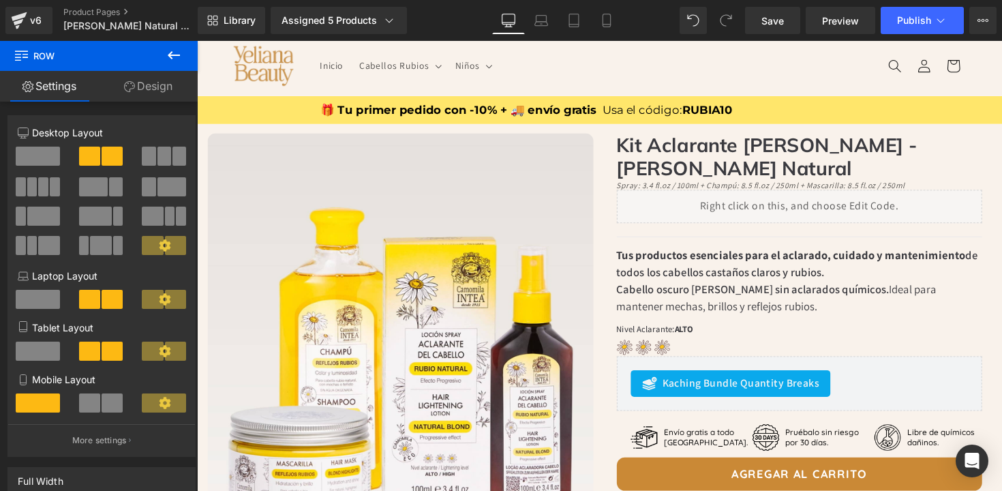
click at [178, 50] on icon at bounding box center [174, 55] width 16 height 16
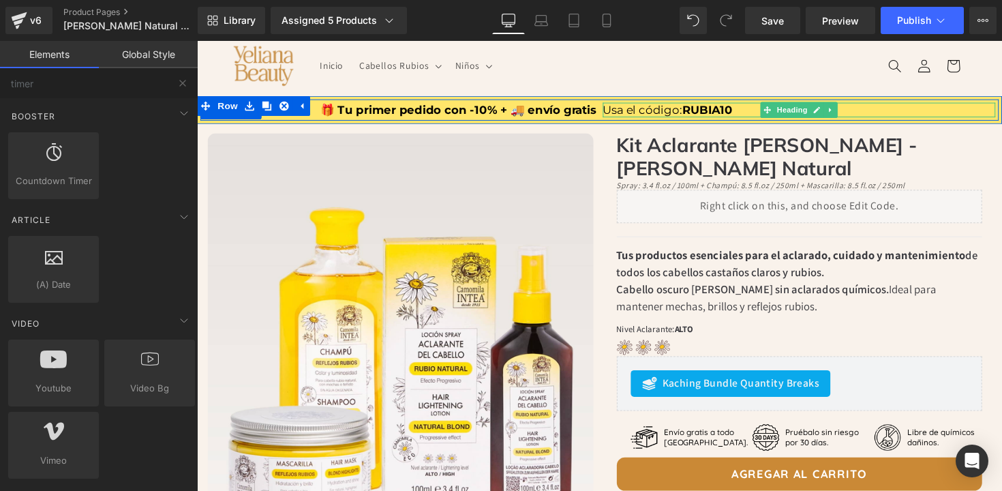
click at [753, 113] on h1 "Usa el código: RUBIA10" at bounding box center [814, 111] width 402 height 15
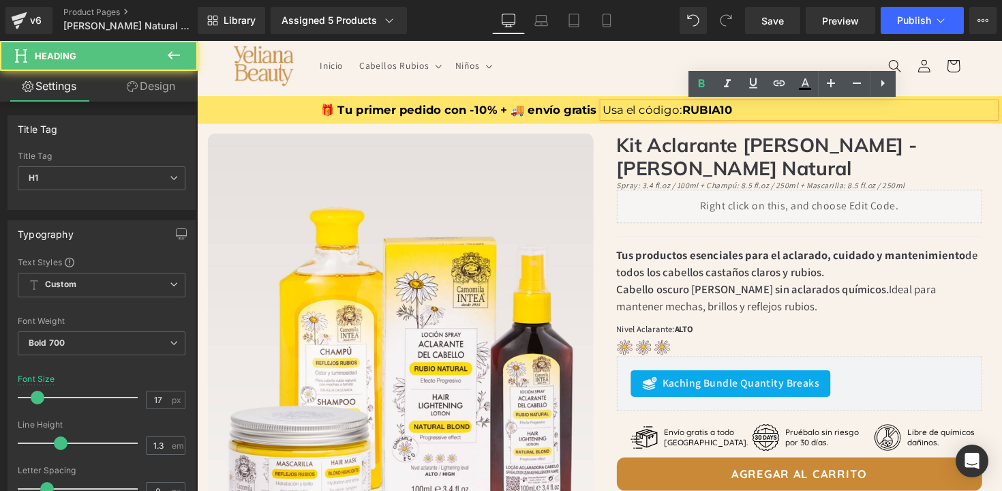
click at [649, 87] on header "Inicio Cabellos Rubios Cabellos Rubios Spray [PERSON_NAME] Natural (El más vend…" at bounding box center [609, 66] width 818 height 62
